Goal: Task Accomplishment & Management: Manage account settings

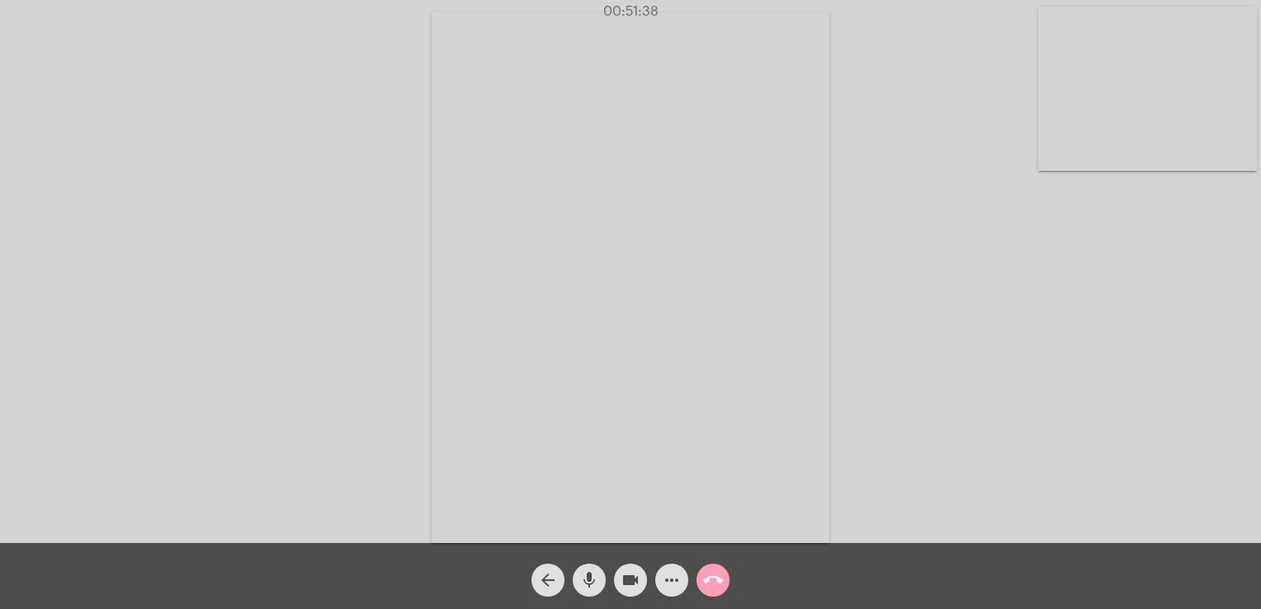
click at [706, 579] on mat-icon "call_end" at bounding box center [713, 580] width 20 height 20
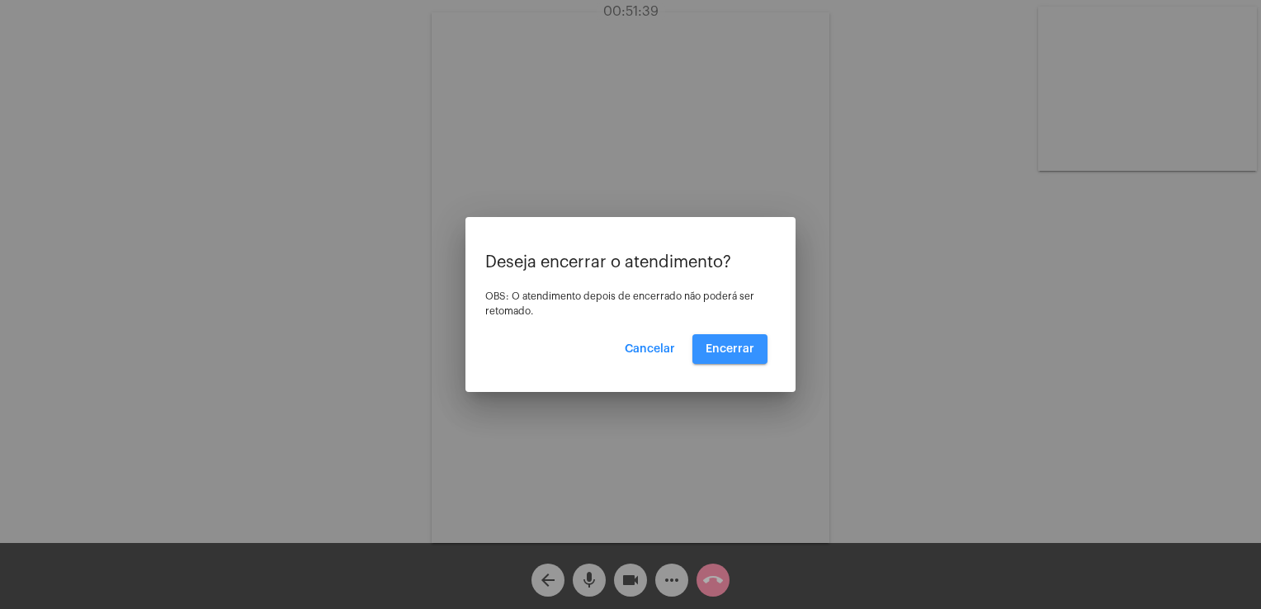
click at [736, 343] on span "Encerrar" at bounding box center [730, 349] width 49 height 12
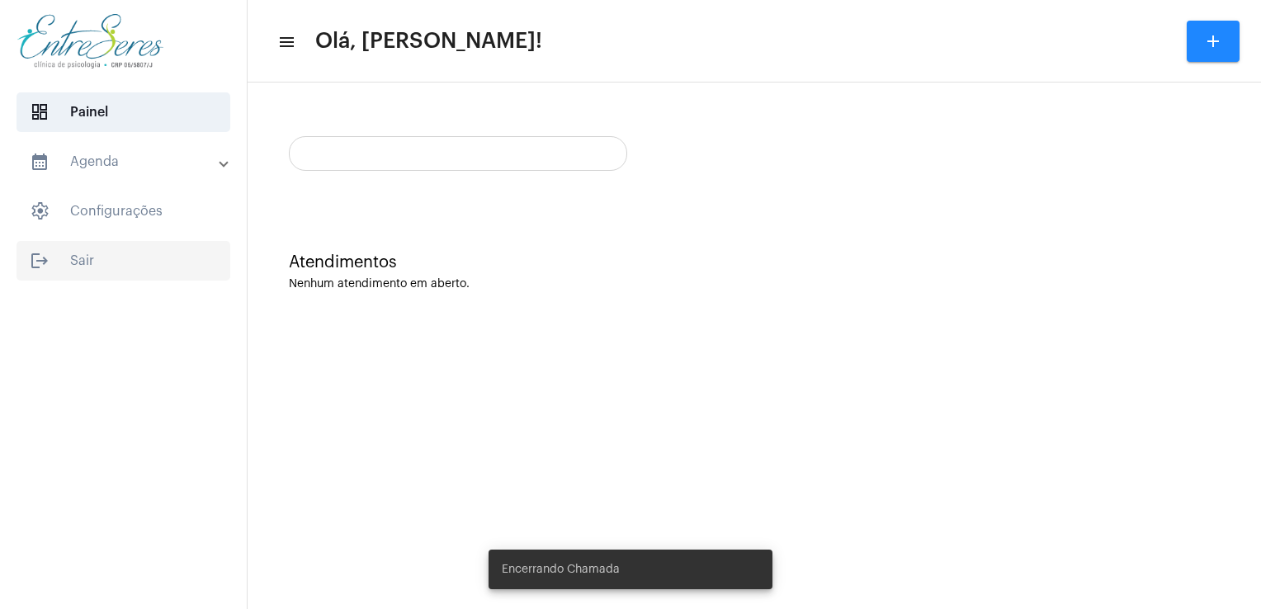
click at [85, 261] on span "logout Sair" at bounding box center [124, 261] width 214 height 40
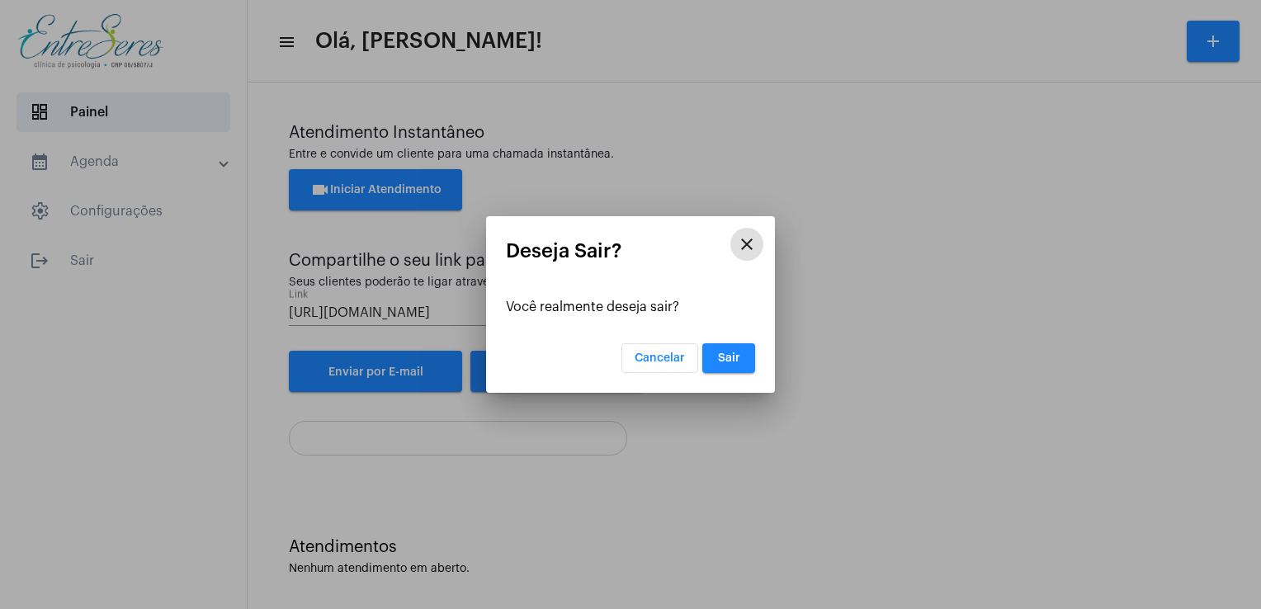
click at [728, 351] on button "Sair" at bounding box center [728, 358] width 53 height 30
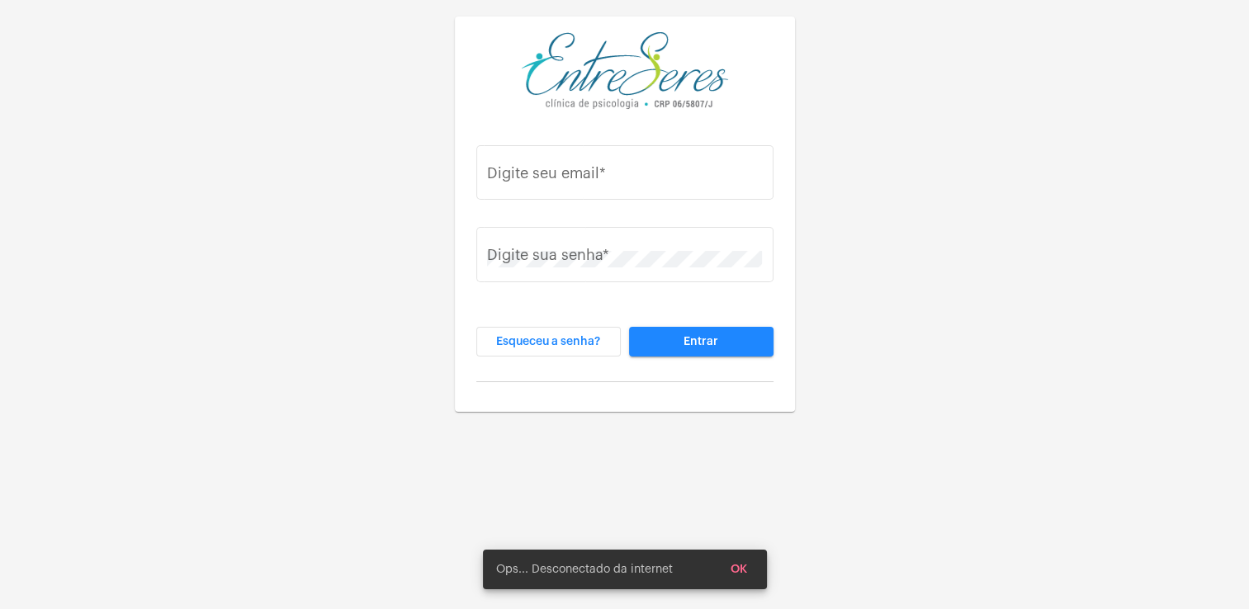
type input "[PERSON_NAME][EMAIL_ADDRESS][DOMAIN_NAME]"
